Goal: Information Seeking & Learning: Learn about a topic

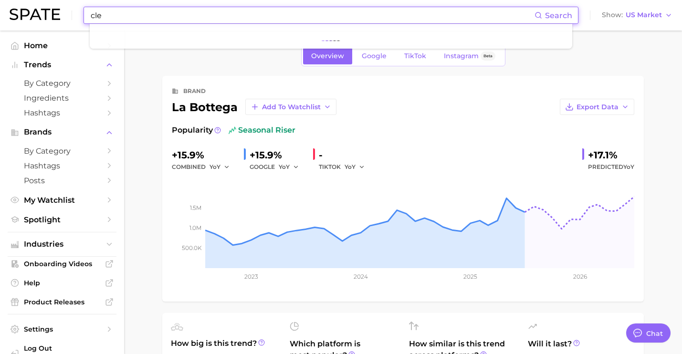
scroll to position [3585, 0]
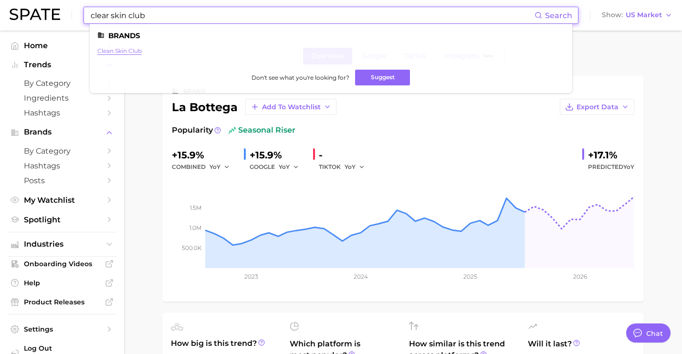
type input "clear skin club"
click at [129, 51] on link "clean skin club" at bounding box center [119, 50] width 44 height 7
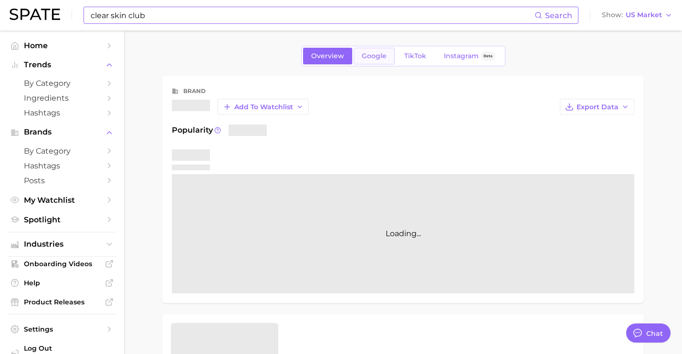
click at [383, 63] on link "Google" at bounding box center [373, 56] width 41 height 17
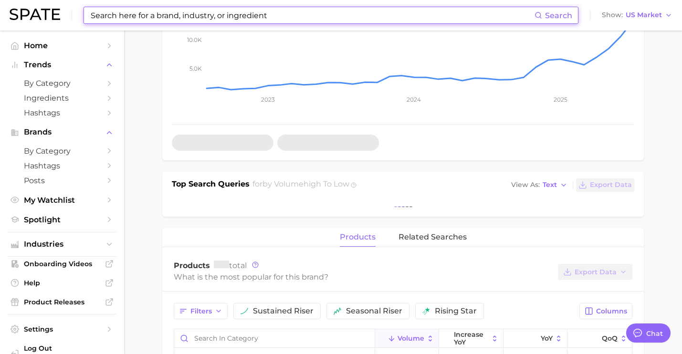
scroll to position [251, 0]
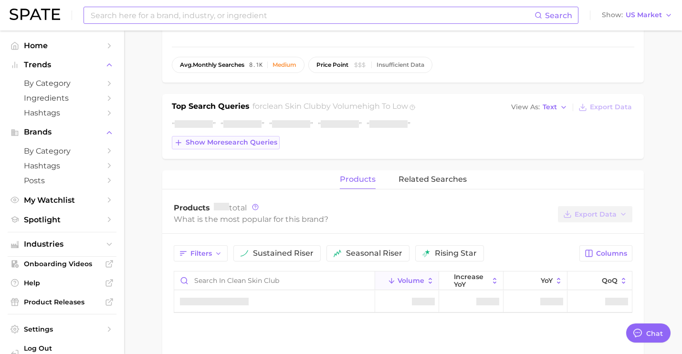
click at [269, 142] on span "Show more search queries" at bounding box center [232, 142] width 92 height 8
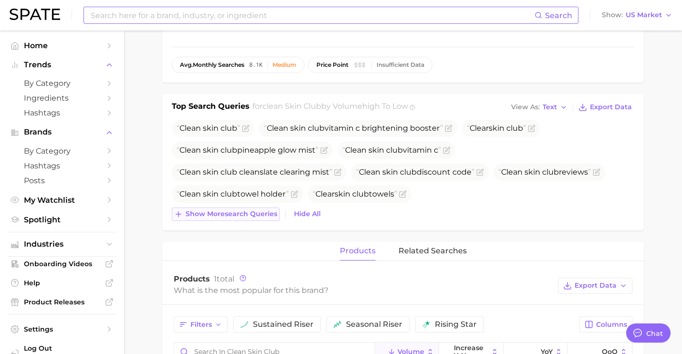
click at [265, 212] on span "Show more search queries" at bounding box center [232, 214] width 92 height 8
